Goal: Book appointment/travel/reservation

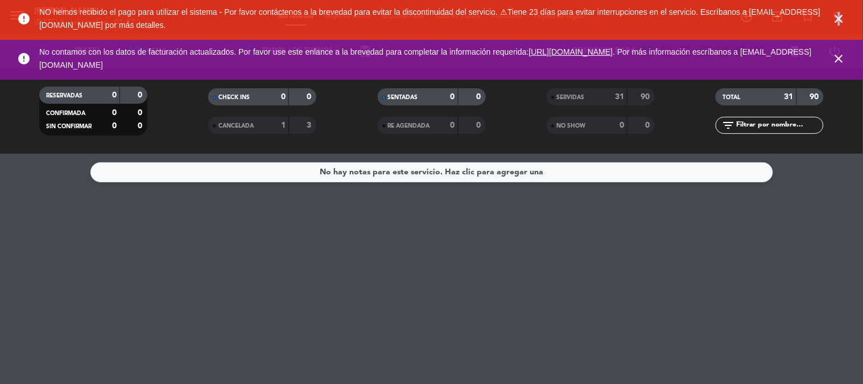
click at [840, 15] on icon "close" at bounding box center [840, 19] width 14 height 14
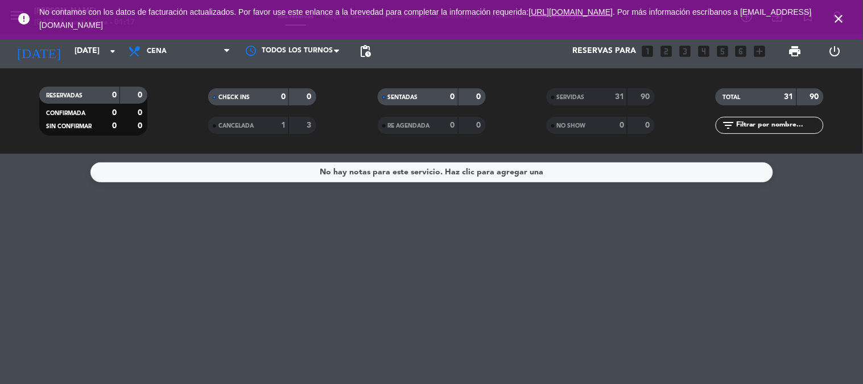
click at [841, 16] on icon "close" at bounding box center [840, 19] width 14 height 14
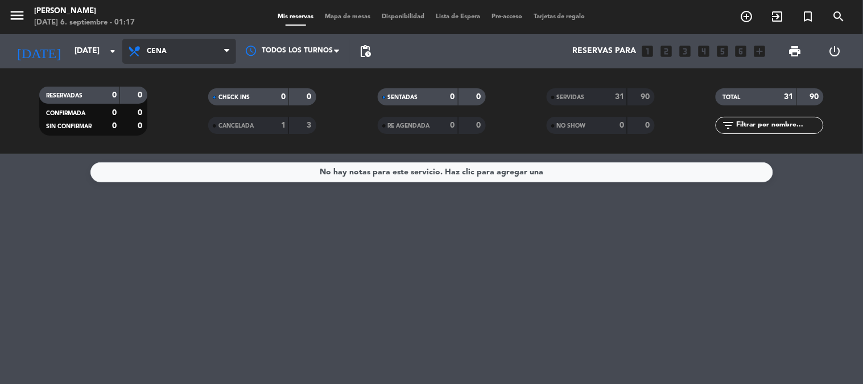
click at [182, 41] on span "Cena" at bounding box center [179, 51] width 114 height 25
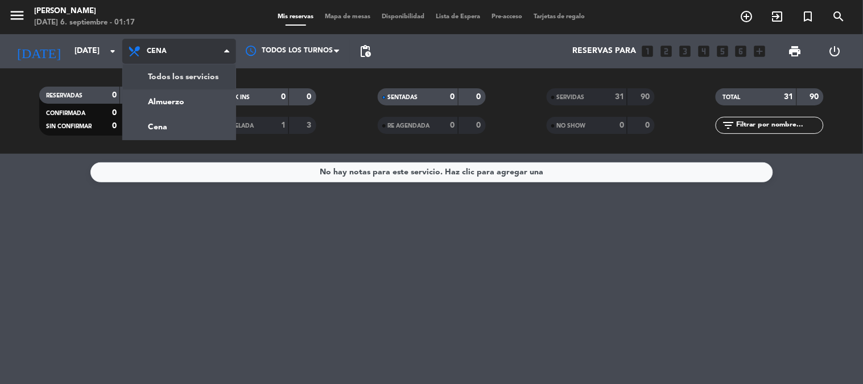
click at [222, 76] on div "menu [PERSON_NAME][DATE] 6. septiembre - 01:17 Mis reservas Mapa de mesas Dispo…" at bounding box center [431, 77] width 863 height 154
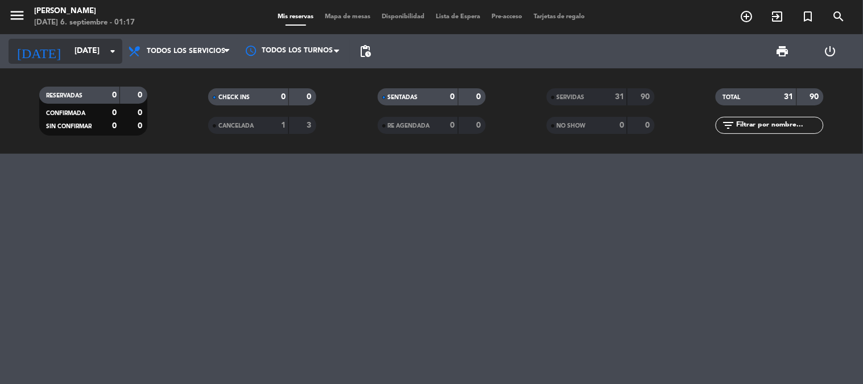
click at [78, 60] on input "[DATE]" at bounding box center [123, 51] width 108 height 20
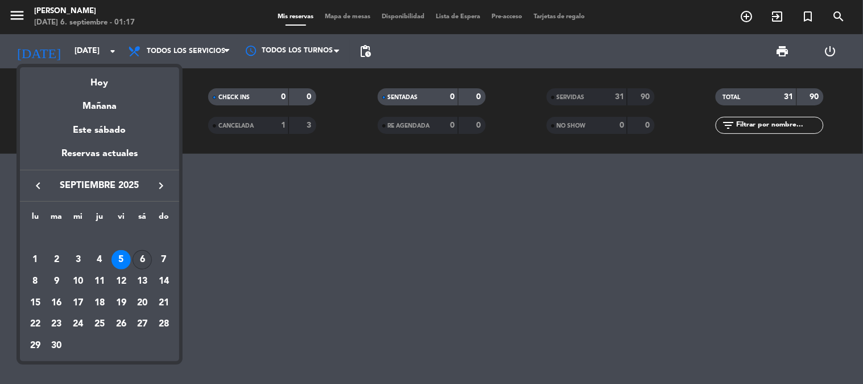
click at [147, 262] on div "6" at bounding box center [142, 259] width 19 height 19
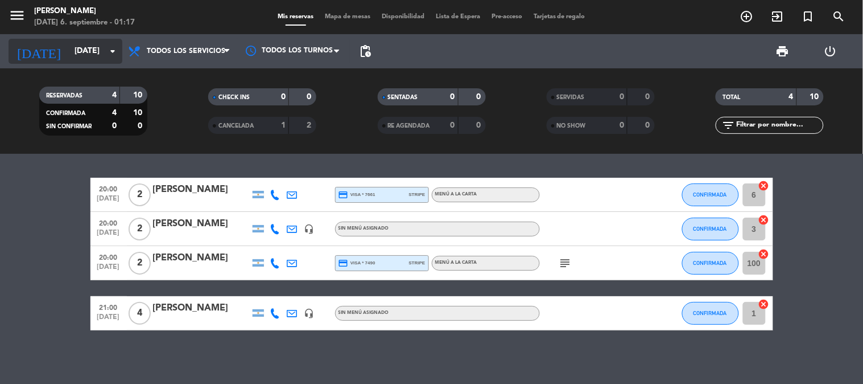
click at [95, 42] on input "[DATE]" at bounding box center [123, 51] width 108 height 20
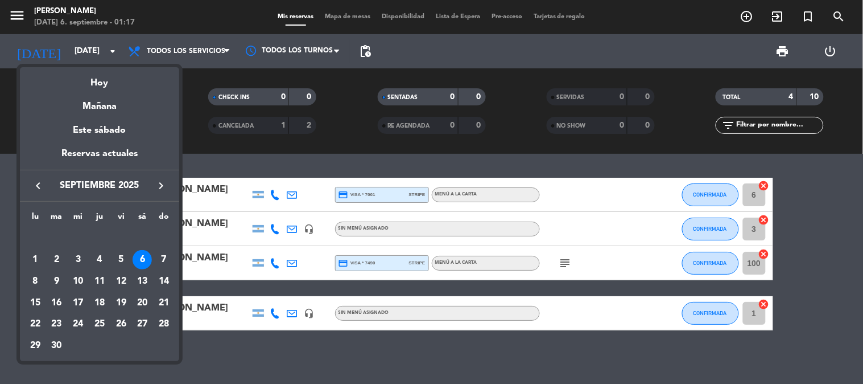
click at [160, 254] on div "7" at bounding box center [163, 259] width 19 height 19
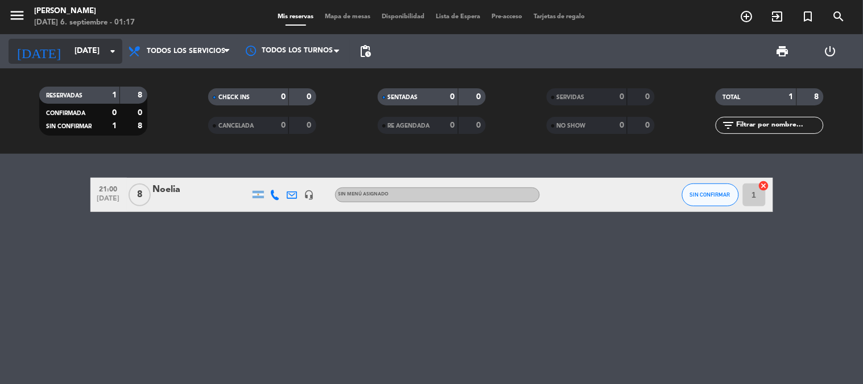
click at [101, 43] on input "[DATE]" at bounding box center [123, 51] width 108 height 20
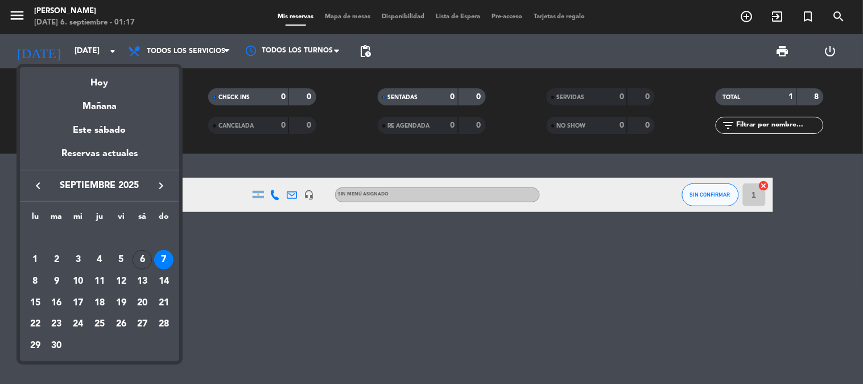
drag, startPoint x: 32, startPoint y: 279, endPoint x: 35, endPoint y: 274, distance: 6.2
click at [31, 279] on div "8" at bounding box center [35, 280] width 19 height 19
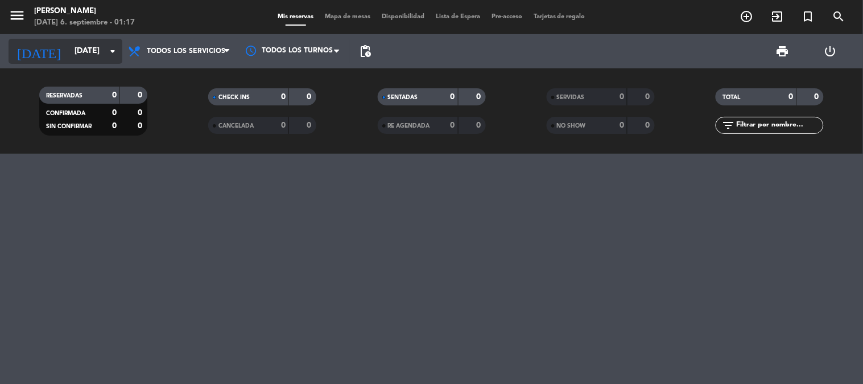
click at [101, 51] on input "[DATE]" at bounding box center [123, 51] width 108 height 20
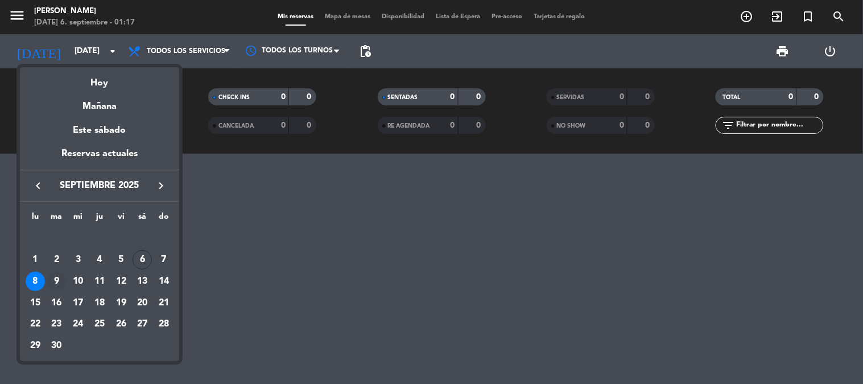
click at [57, 281] on div "9" at bounding box center [56, 280] width 19 height 19
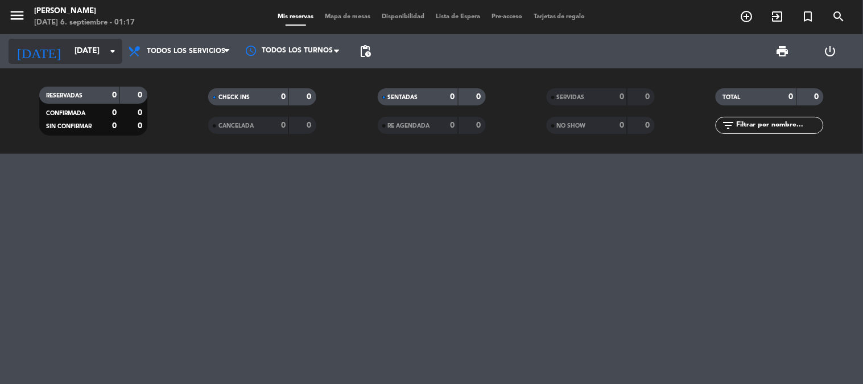
click at [94, 43] on input "[DATE]" at bounding box center [123, 51] width 108 height 20
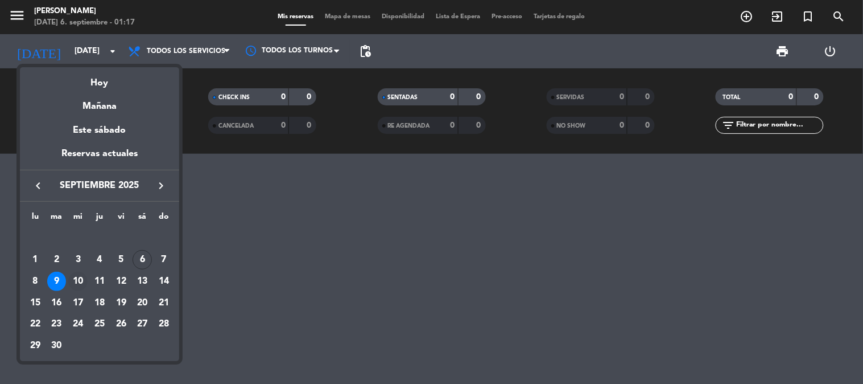
click at [80, 279] on div "10" at bounding box center [77, 280] width 19 height 19
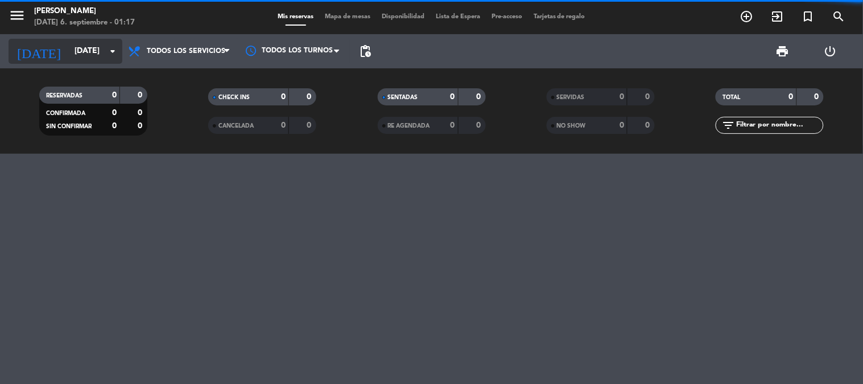
drag, startPoint x: 95, startPoint y: 53, endPoint x: 96, endPoint y: 59, distance: 5.7
click at [96, 59] on input "[DATE]" at bounding box center [123, 51] width 108 height 20
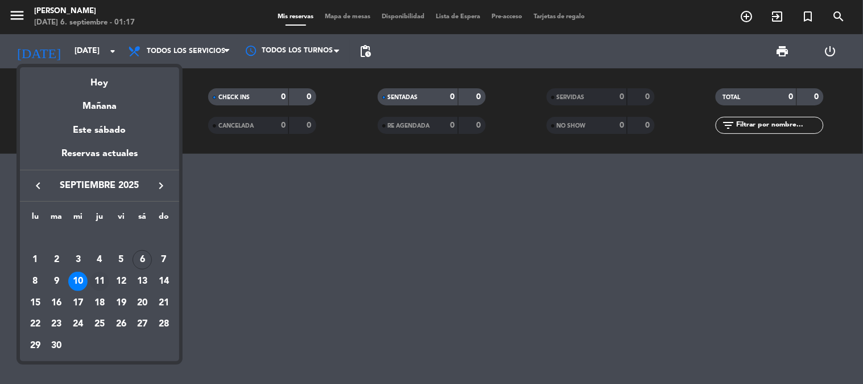
click at [97, 279] on div "11" at bounding box center [99, 280] width 19 height 19
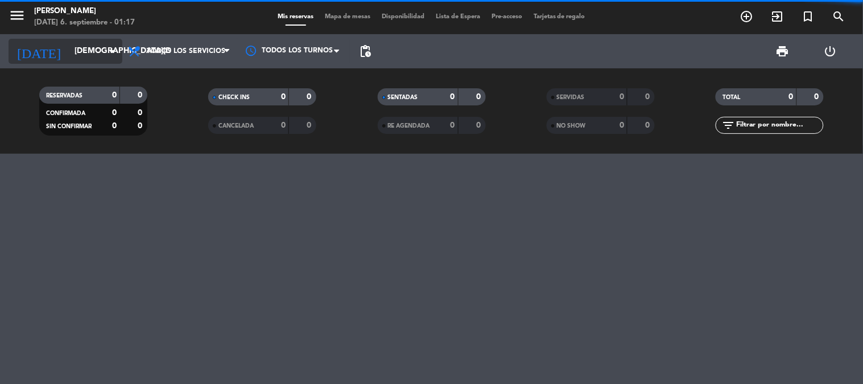
click at [77, 50] on input "[DEMOGRAPHIC_DATA][DATE]" at bounding box center [123, 51] width 108 height 20
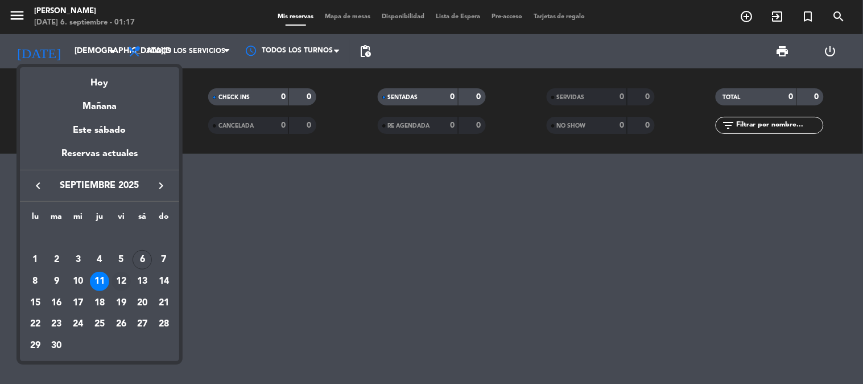
click at [125, 275] on div "12" at bounding box center [121, 280] width 19 height 19
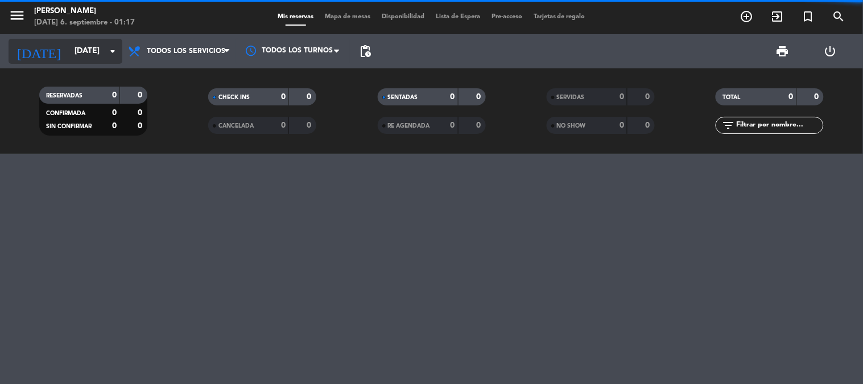
click at [83, 60] on input "[DATE]" at bounding box center [123, 51] width 108 height 20
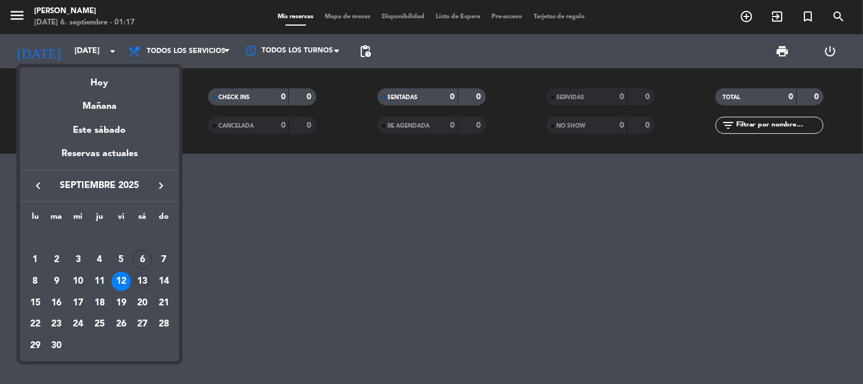
click at [146, 280] on div "13" at bounding box center [142, 280] width 19 height 19
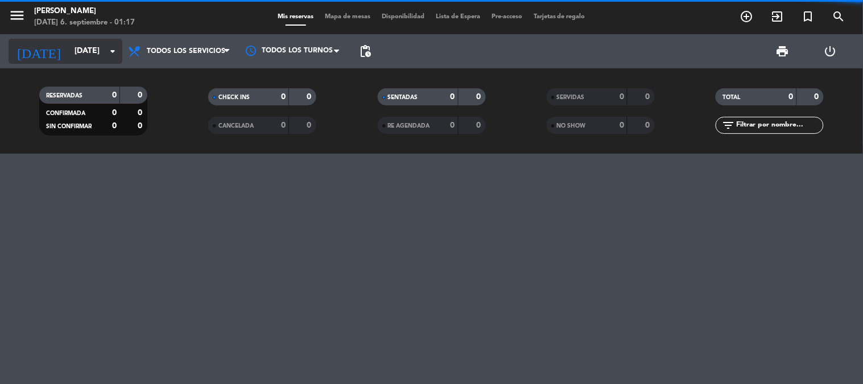
click at [69, 47] on input "[DATE]" at bounding box center [123, 51] width 108 height 20
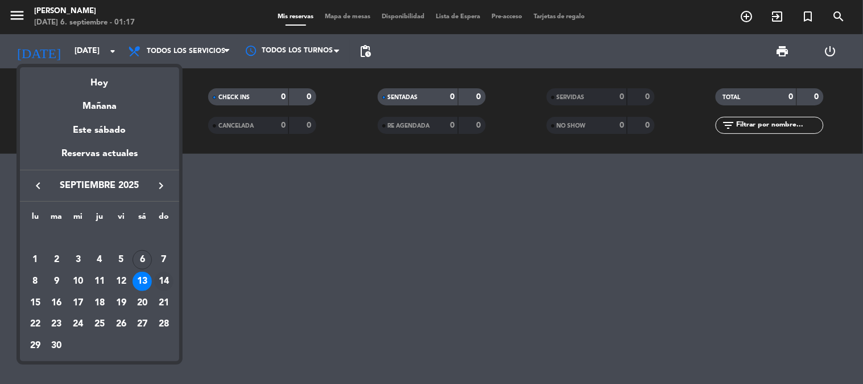
click at [165, 277] on div "14" at bounding box center [163, 280] width 19 height 19
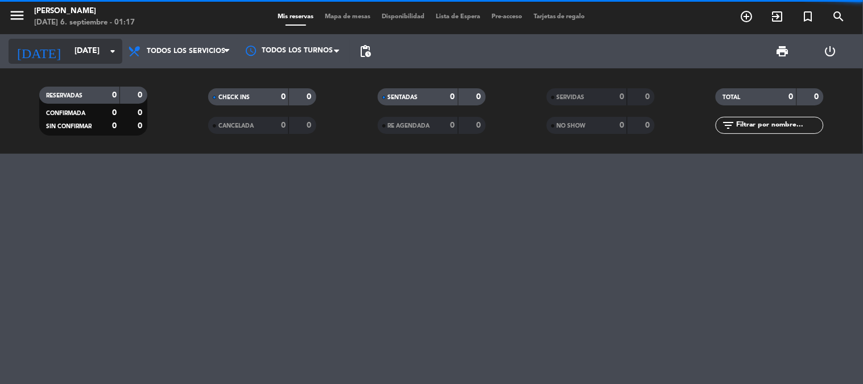
click at [79, 47] on input "[DATE]" at bounding box center [123, 51] width 108 height 20
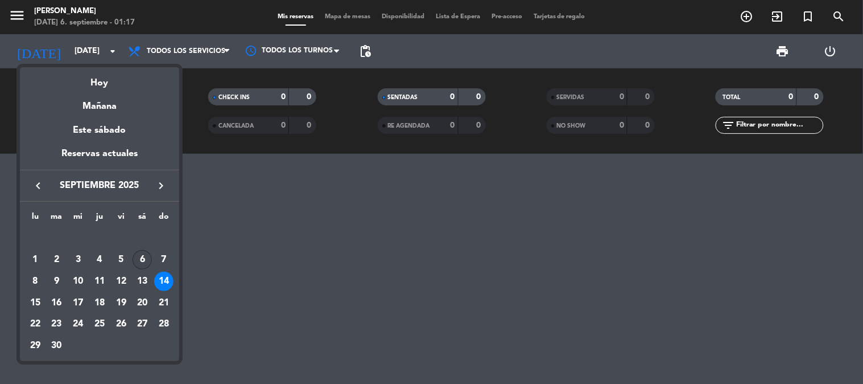
click at [143, 257] on div "6" at bounding box center [142, 259] width 19 height 19
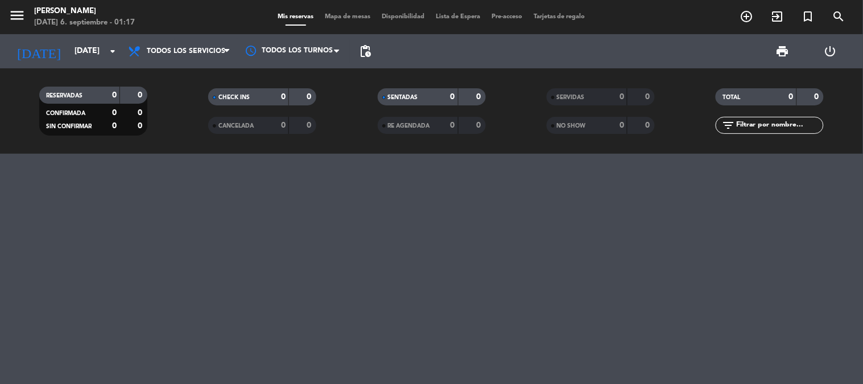
type input "[DATE]"
